Goal: Information Seeking & Learning: Learn about a topic

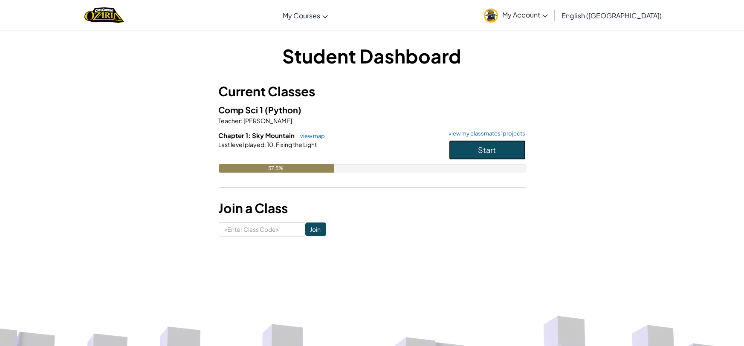
click at [466, 146] on button "Start" at bounding box center [487, 150] width 77 height 20
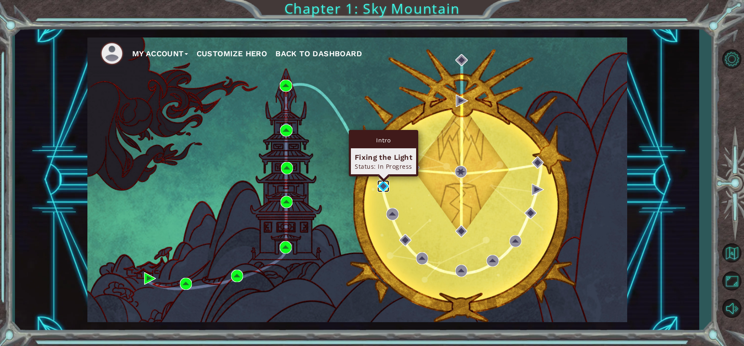
click at [383, 192] on img at bounding box center [383, 186] width 12 height 12
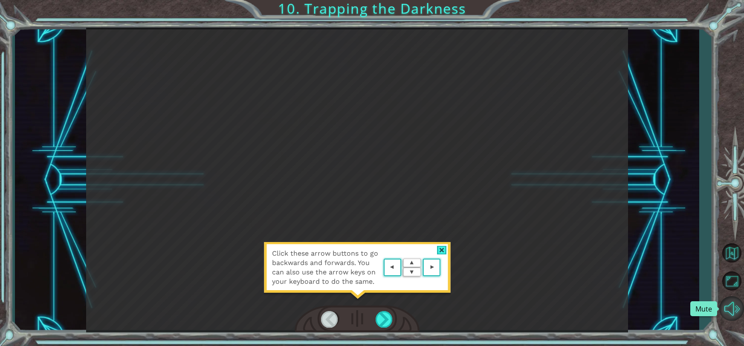
click at [733, 308] on button "Mute" at bounding box center [731, 308] width 25 height 25
click at [734, 318] on button "Unmute" at bounding box center [731, 308] width 25 height 25
click at [734, 316] on button "Mute" at bounding box center [731, 308] width 25 height 25
click at [516, 254] on div "Click these arrow buttons to go backwards and forwards. You can also use the ar…" at bounding box center [357, 180] width 542 height 305
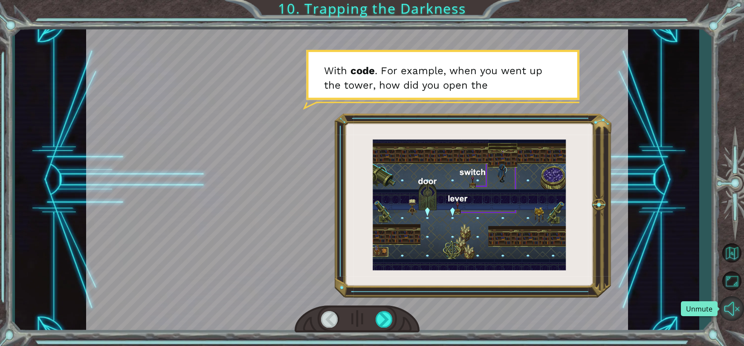
click at [740, 314] on button "Unmute" at bounding box center [731, 308] width 25 height 25
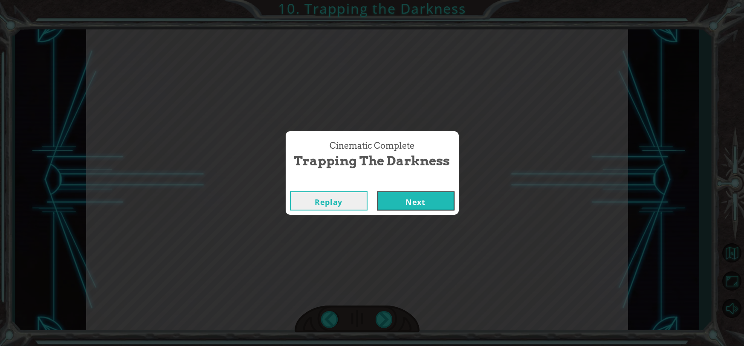
click at [391, 208] on button "Next" at bounding box center [416, 200] width 78 height 19
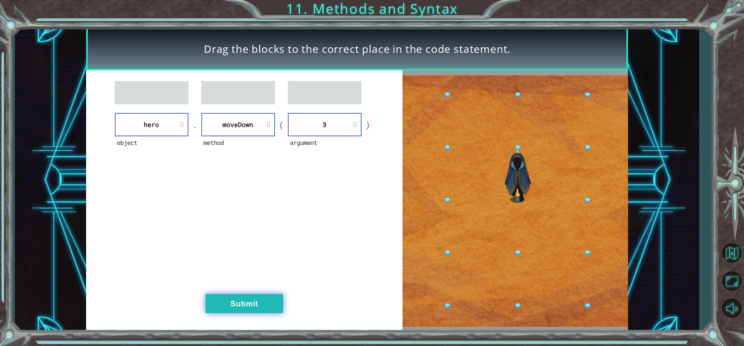
click at [254, 301] on button "Submit" at bounding box center [244, 303] width 78 height 19
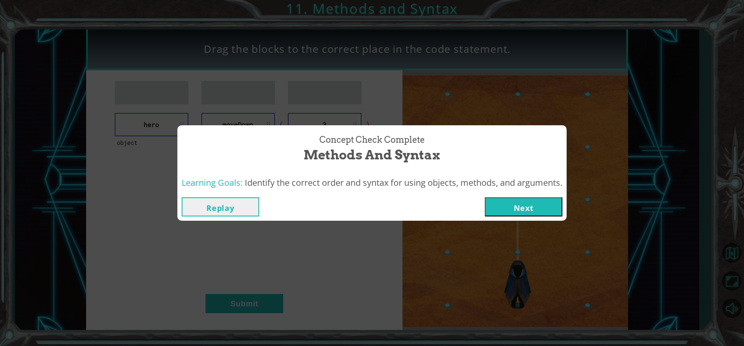
click at [515, 202] on button "Next" at bounding box center [524, 206] width 78 height 19
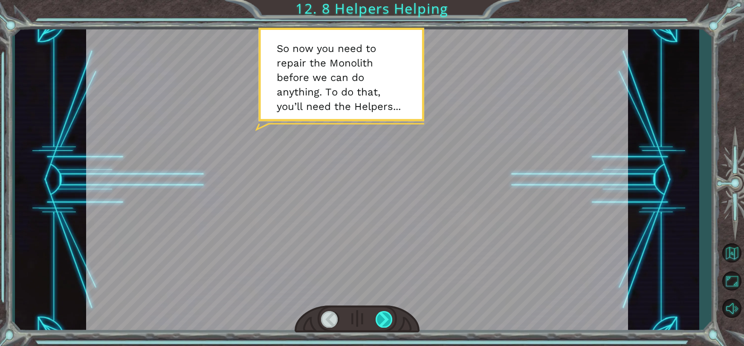
click at [387, 318] on div at bounding box center [384, 319] width 17 height 17
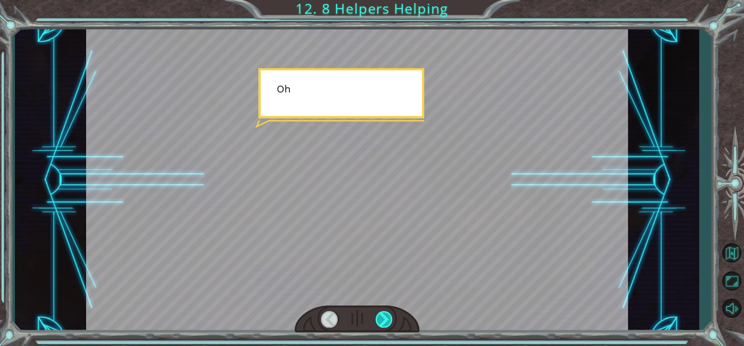
click at [386, 318] on div at bounding box center [384, 319] width 17 height 17
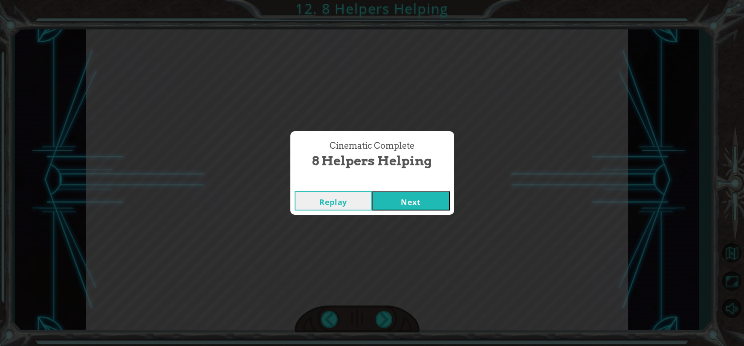
drag, startPoint x: 406, startPoint y: 191, endPoint x: 419, endPoint y: 211, distance: 23.9
click at [410, 198] on div "Replay Next" at bounding box center [372, 201] width 164 height 28
click at [412, 200] on button "Next" at bounding box center [411, 200] width 78 height 19
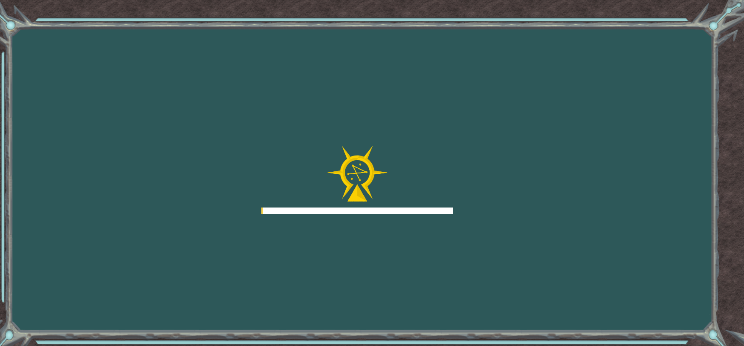
click at [397, 202] on div at bounding box center [357, 180] width 192 height 68
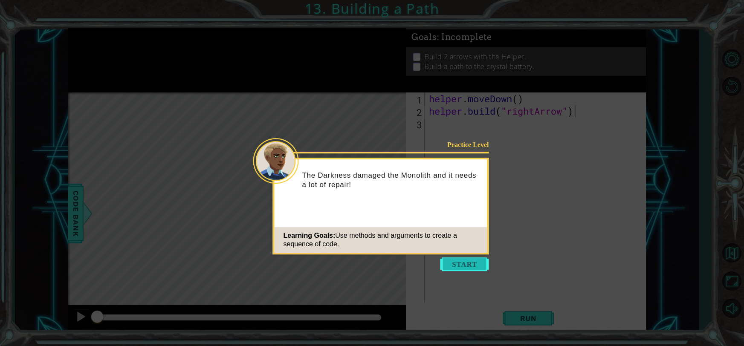
click at [486, 269] on button "Start" at bounding box center [464, 264] width 49 height 14
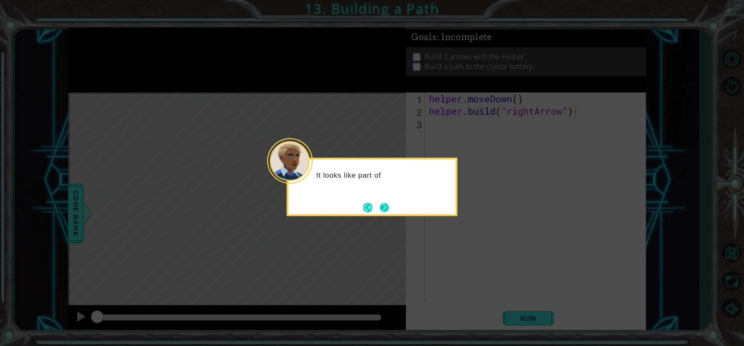
click at [386, 208] on button "Next" at bounding box center [384, 207] width 15 height 15
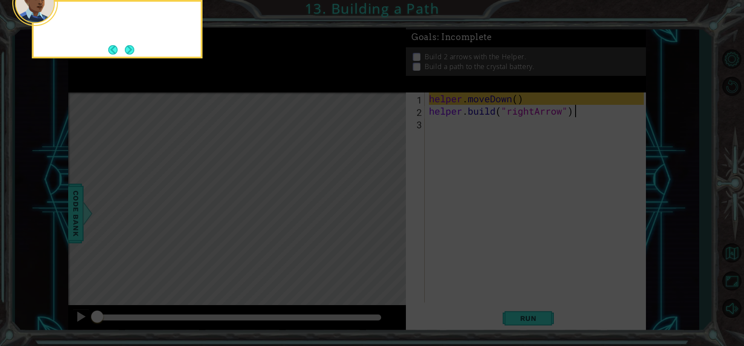
click at [386, 208] on icon at bounding box center [372, 51] width 744 height 589
click at [145, 47] on div "First, you move the Helper to an empty spot in the path." at bounding box center [117, 26] width 167 height 43
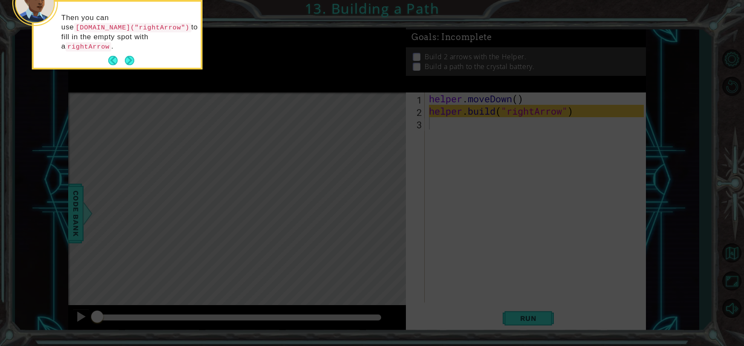
drag, startPoint x: 337, startPoint y: 49, endPoint x: 369, endPoint y: 0, distance: 58.3
click at [342, 45] on icon at bounding box center [372, 51] width 744 height 589
